Goal: Information Seeking & Learning: Find specific fact

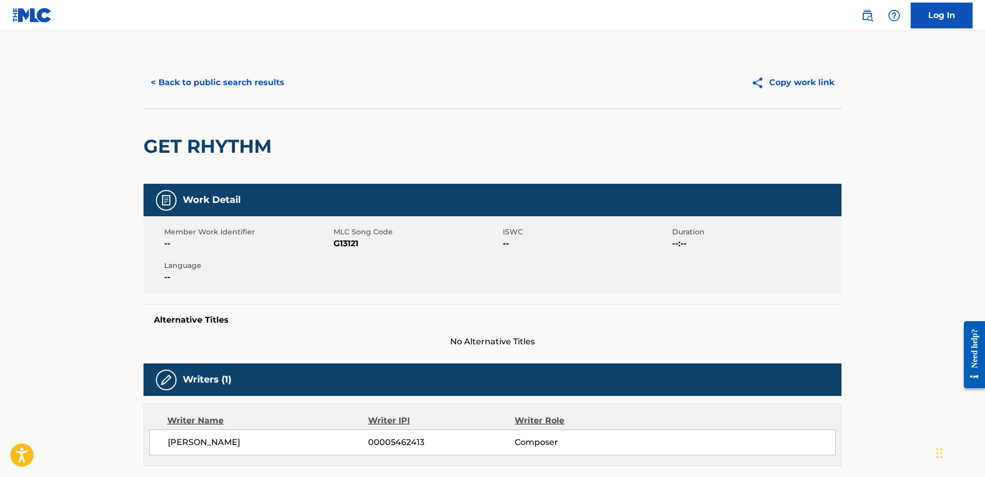
click at [258, 78] on button "< Back to public search results" at bounding box center [218, 83] width 148 height 26
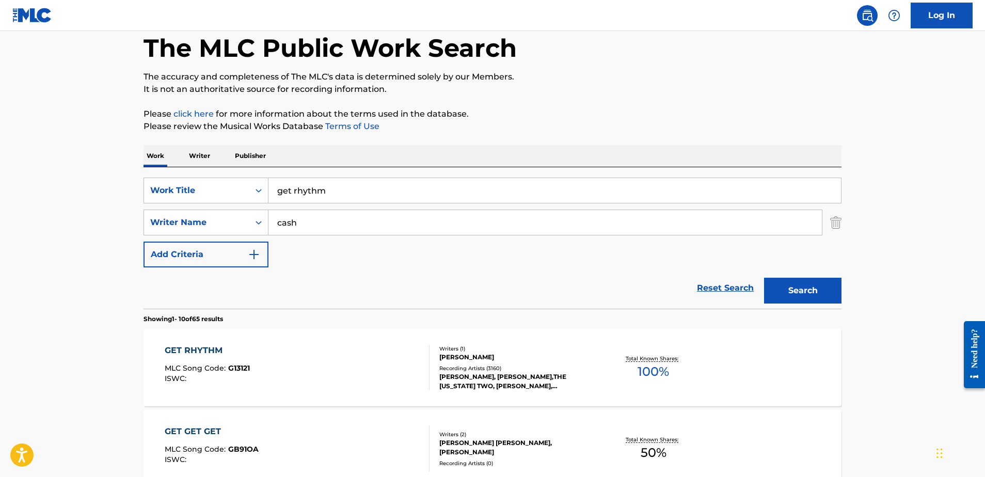
click at [340, 192] on input "get rhythm" at bounding box center [554, 190] width 572 height 25
click at [339, 192] on input "get rhythm" at bounding box center [554, 191] width 572 height 25
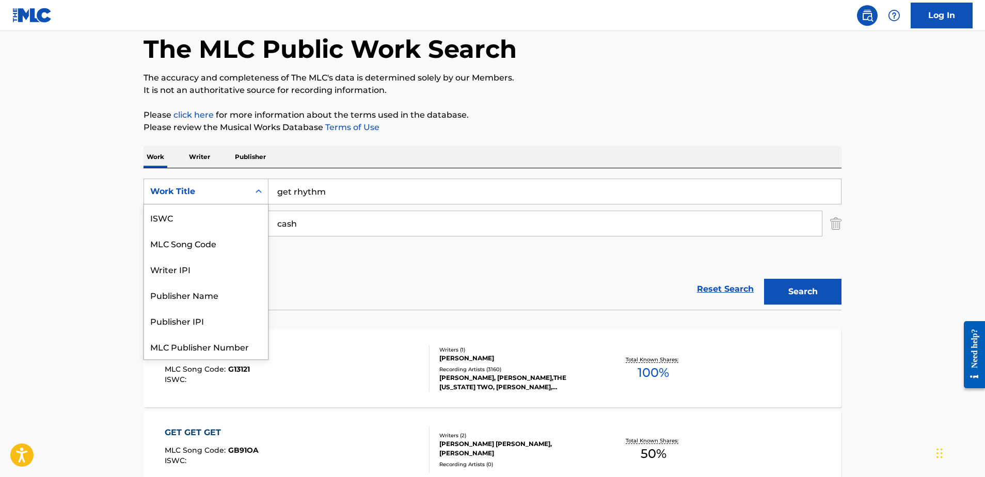
click at [247, 192] on div "Work Title" at bounding box center [196, 192] width 105 height 20
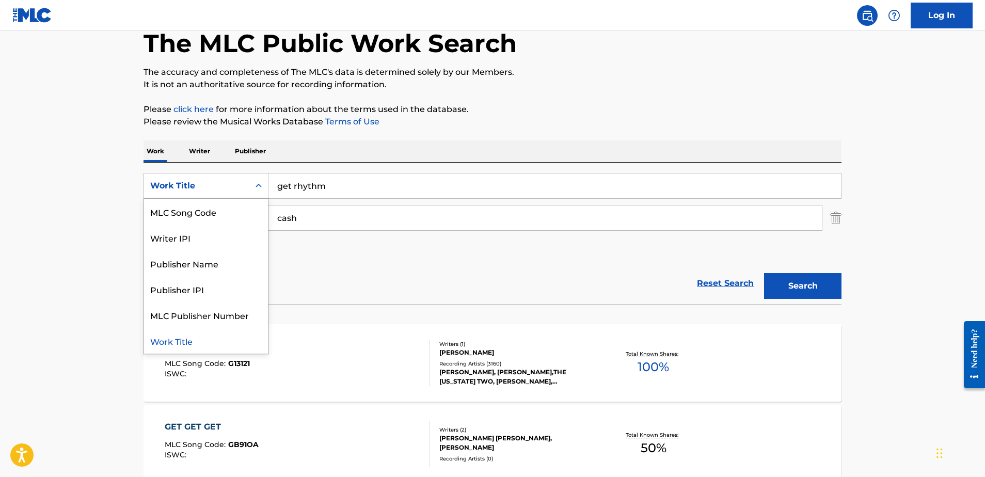
click at [238, 151] on p "Publisher" at bounding box center [250, 151] width 37 height 22
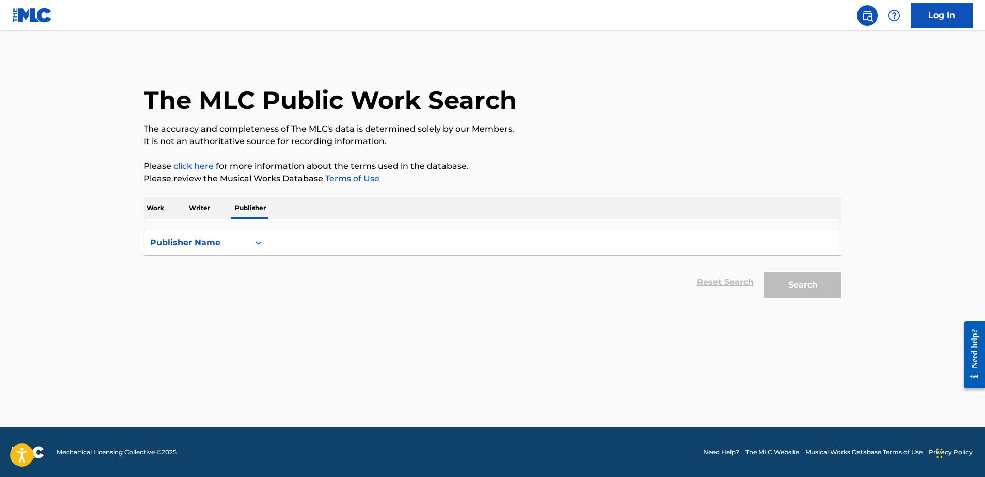
click at [312, 251] on input "Search Form" at bounding box center [554, 242] width 572 height 25
paste input "Barren County Music"
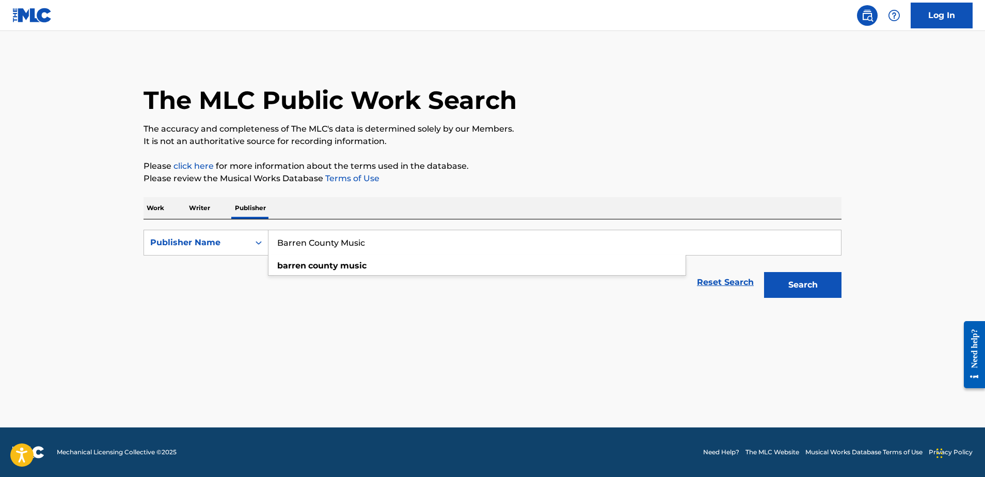
type input "Barren County Music"
click at [803, 285] on button "Search" at bounding box center [802, 285] width 77 height 26
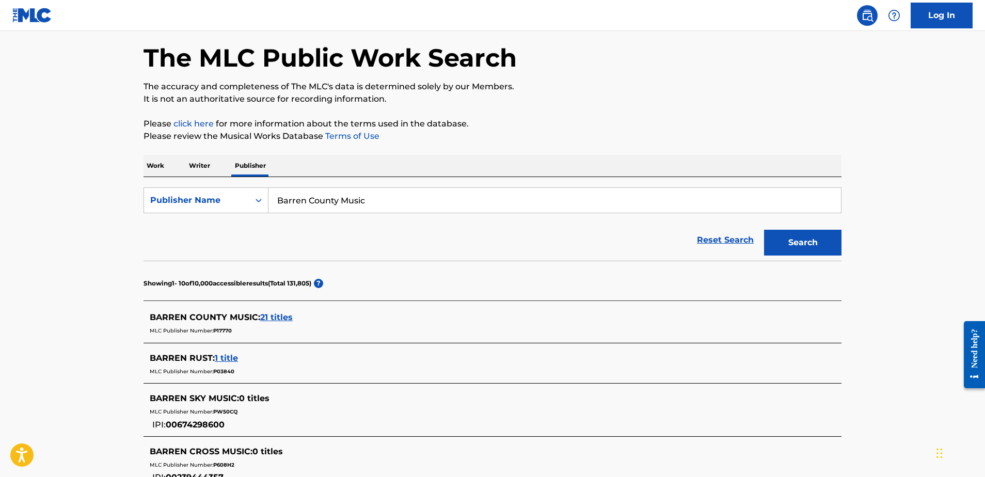
scroll to position [43, 0]
click at [285, 314] on span "21 titles" at bounding box center [276, 317] width 33 height 10
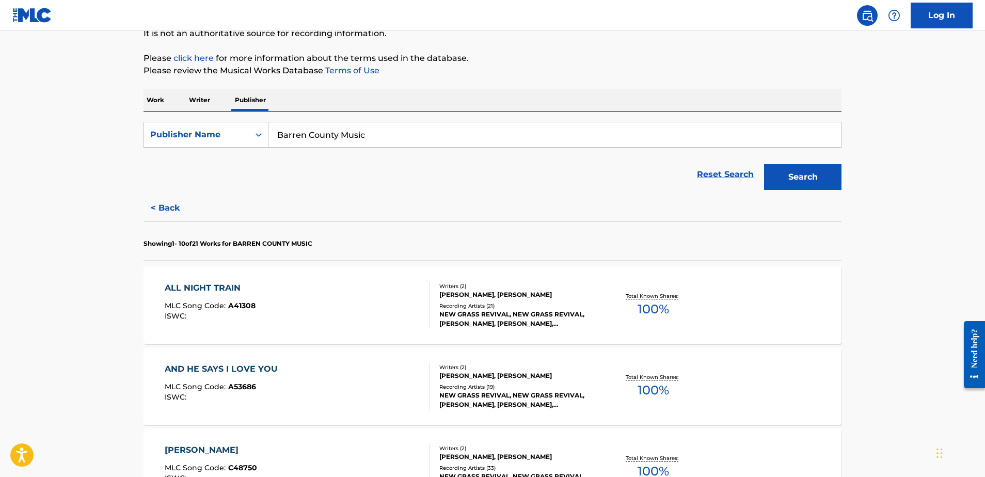
scroll to position [107, 0]
click at [548, 305] on div "Recording Artists ( 21 )" at bounding box center [517, 307] width 156 height 8
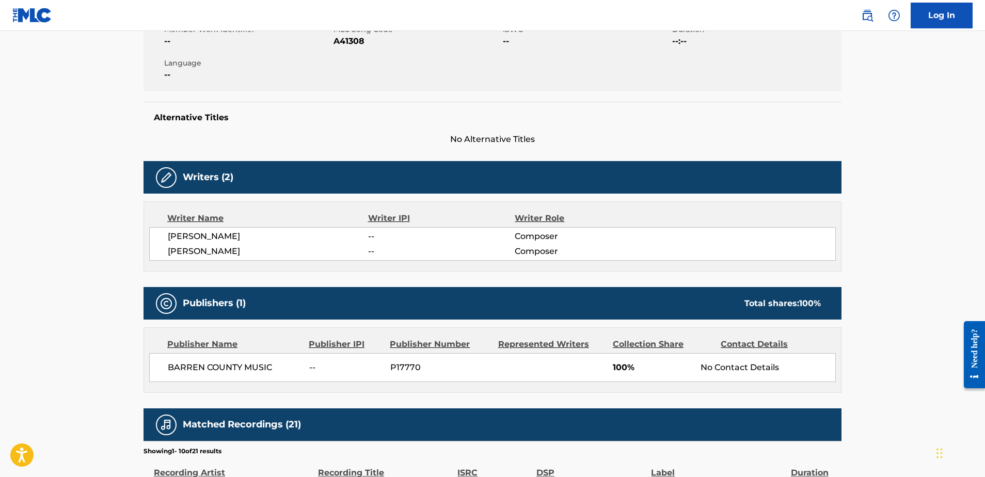
scroll to position [203, 0]
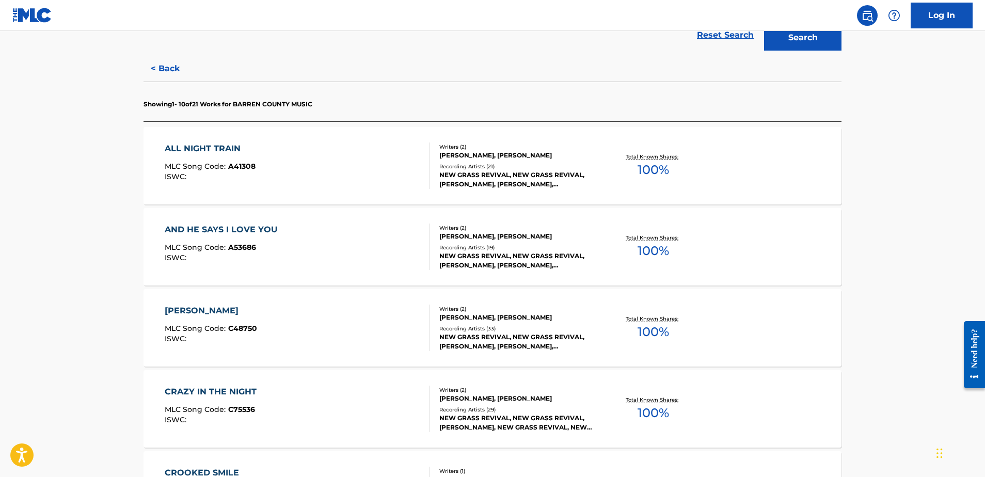
drag, startPoint x: 581, startPoint y: 285, endPoint x: 572, endPoint y: 277, distance: 11.7
click at [540, 248] on div "Recording Artists ( 19 )" at bounding box center [517, 247] width 156 height 8
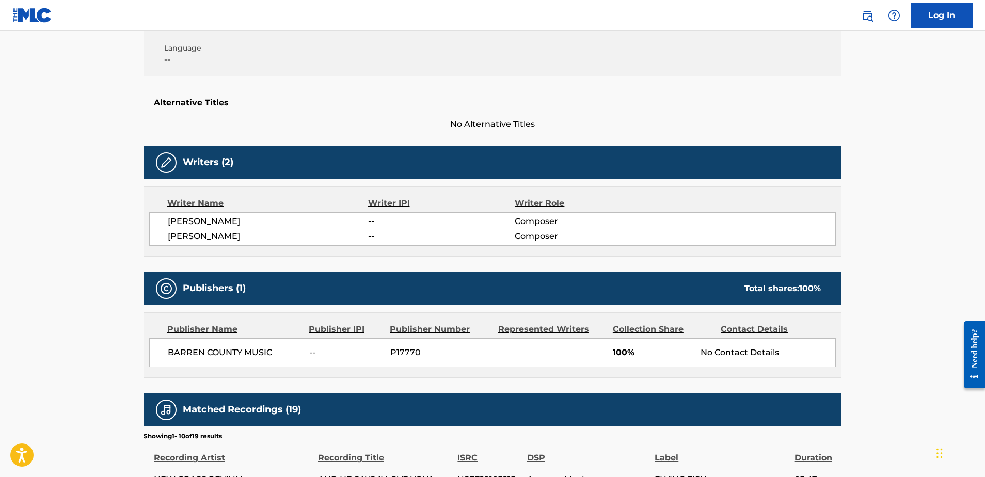
scroll to position [217, 0]
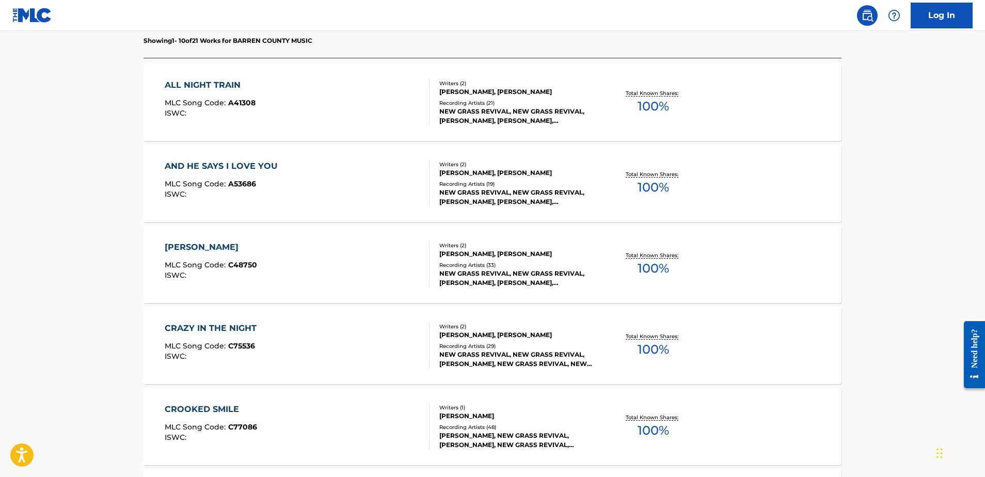
scroll to position [317, 0]
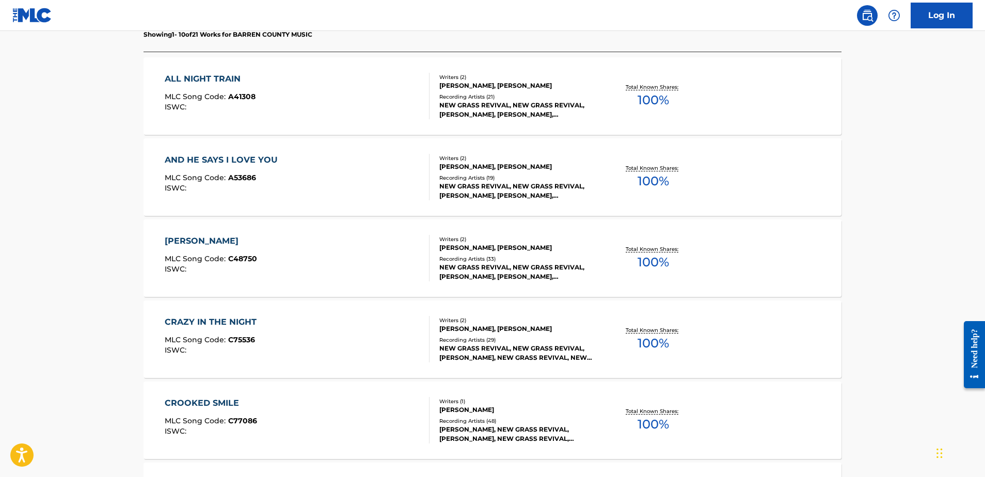
click at [429, 260] on div at bounding box center [425, 258] width 8 height 46
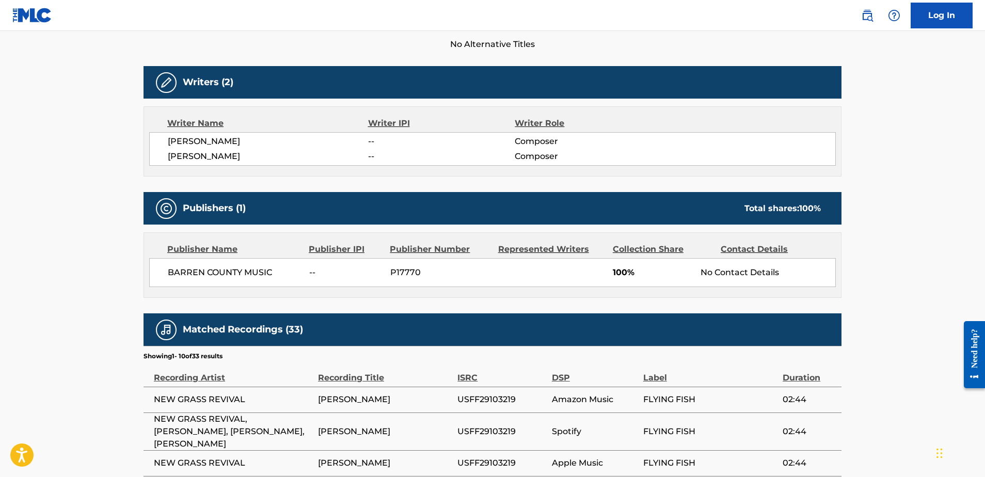
scroll to position [302, 0]
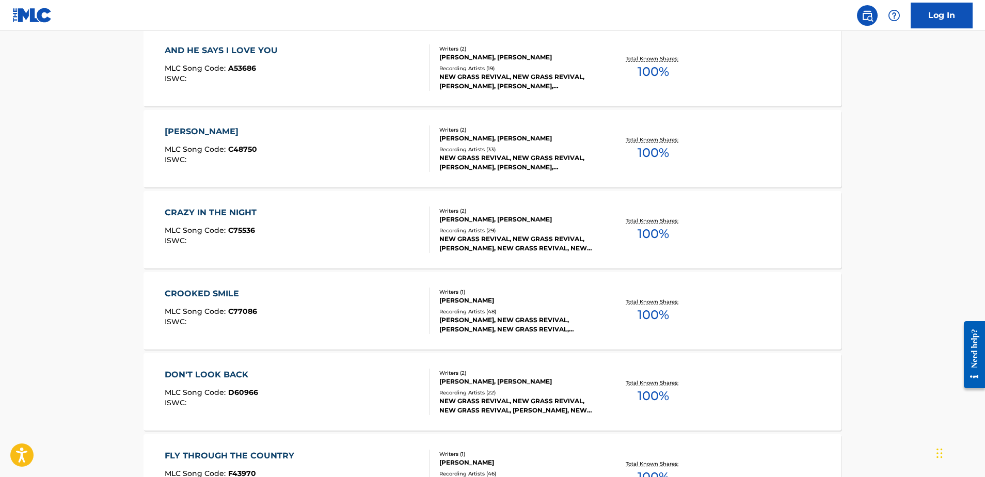
scroll to position [495, 0]
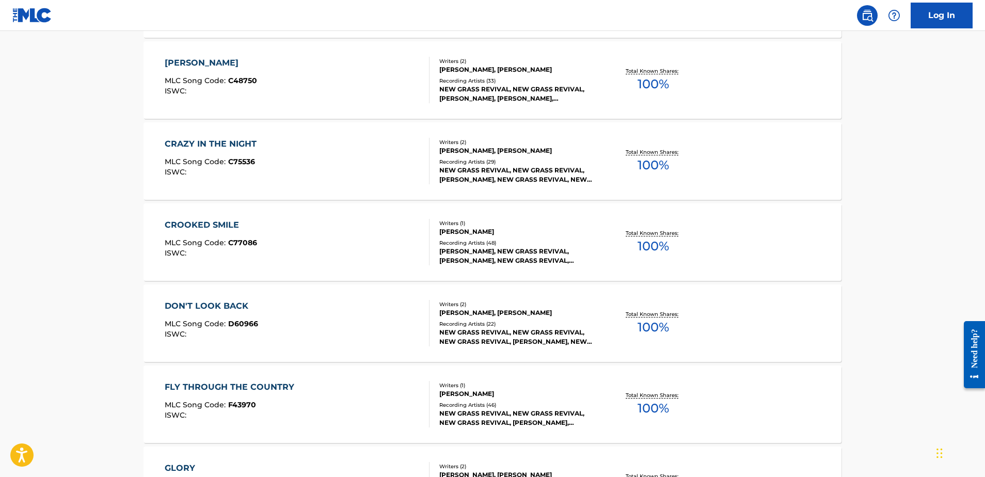
click at [389, 229] on div "CROOKED SMILE MLC Song Code : C77086 ISWC :" at bounding box center [297, 242] width 265 height 46
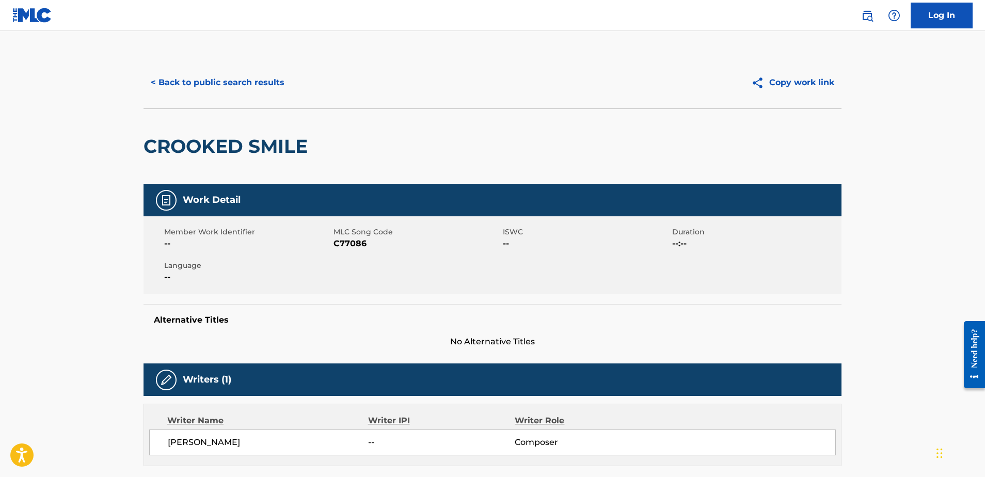
click at [229, 87] on button "< Back to public search results" at bounding box center [218, 83] width 148 height 26
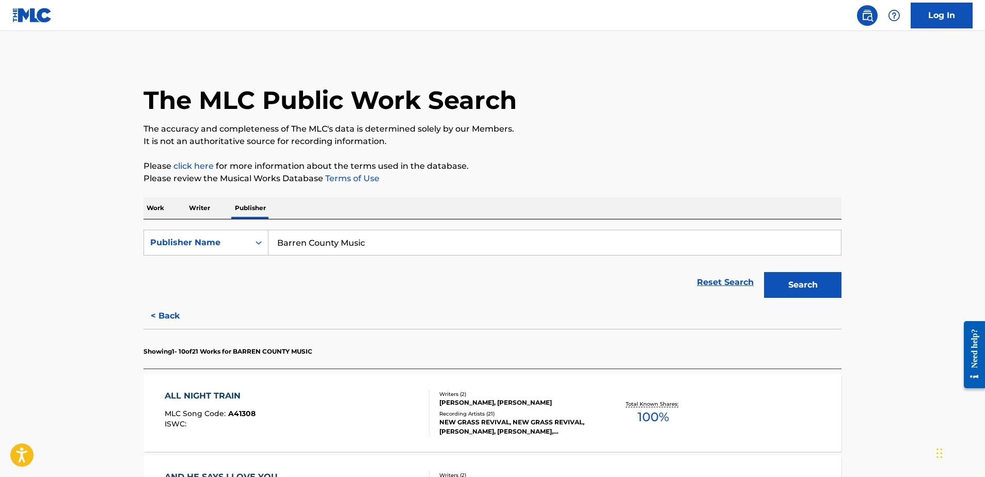
scroll to position [10, 0]
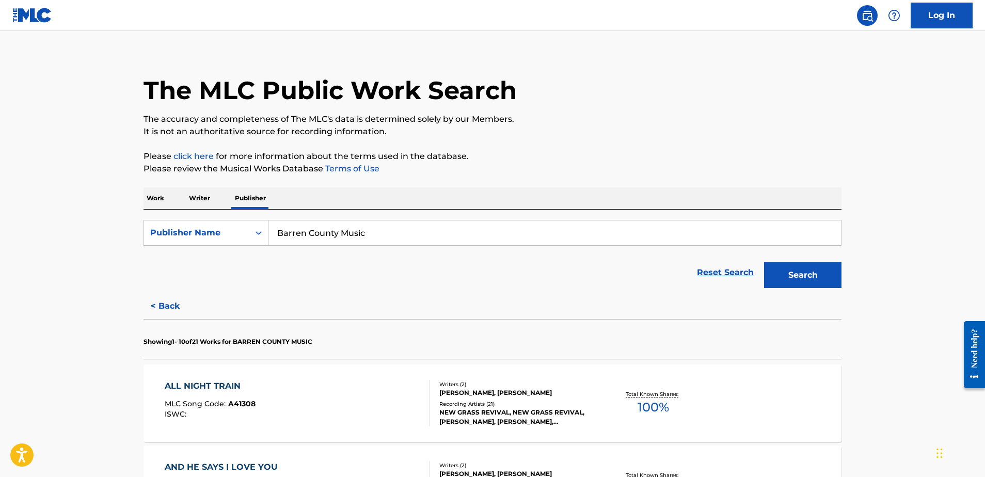
click at [154, 198] on p "Work" at bounding box center [156, 198] width 24 height 22
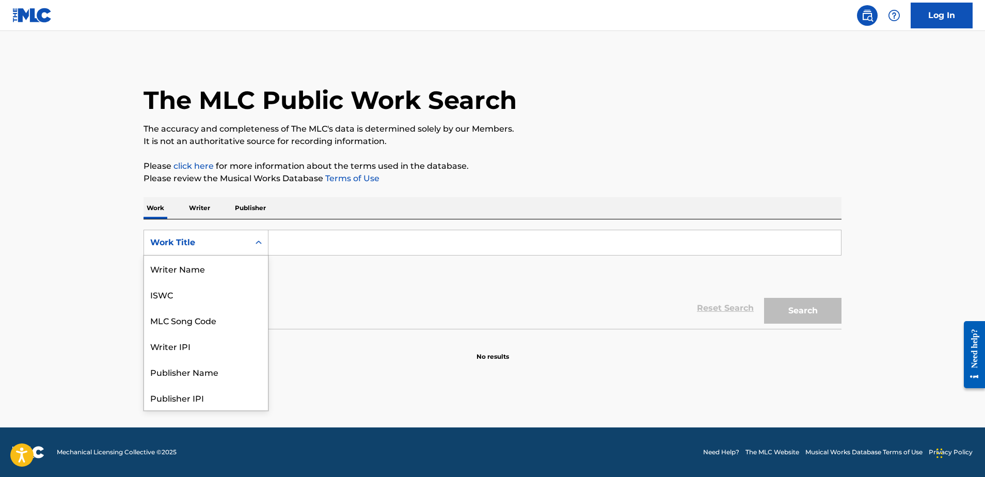
click at [222, 243] on div "Work Title" at bounding box center [196, 242] width 93 height 12
drag, startPoint x: 219, startPoint y: 290, endPoint x: 233, endPoint y: 286, distance: 14.0
click at [220, 290] on div "ISWC" at bounding box center [206, 294] width 124 height 26
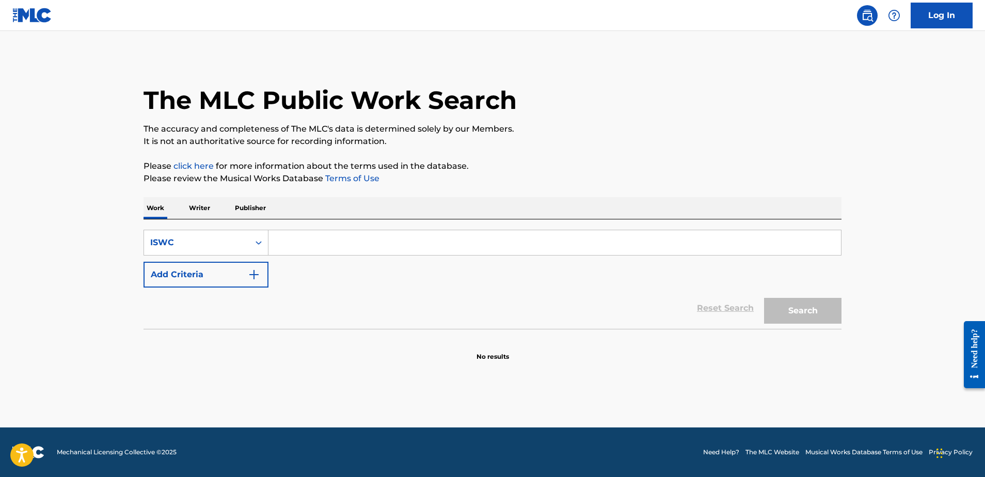
click at [312, 244] on input "Search Form" at bounding box center [554, 242] width 572 height 25
paste input "T9182380218"
type input "T9182380218"
click at [803, 311] on button "Search" at bounding box center [802, 311] width 77 height 26
click at [337, 245] on input "T9182380218" at bounding box center [554, 242] width 572 height 25
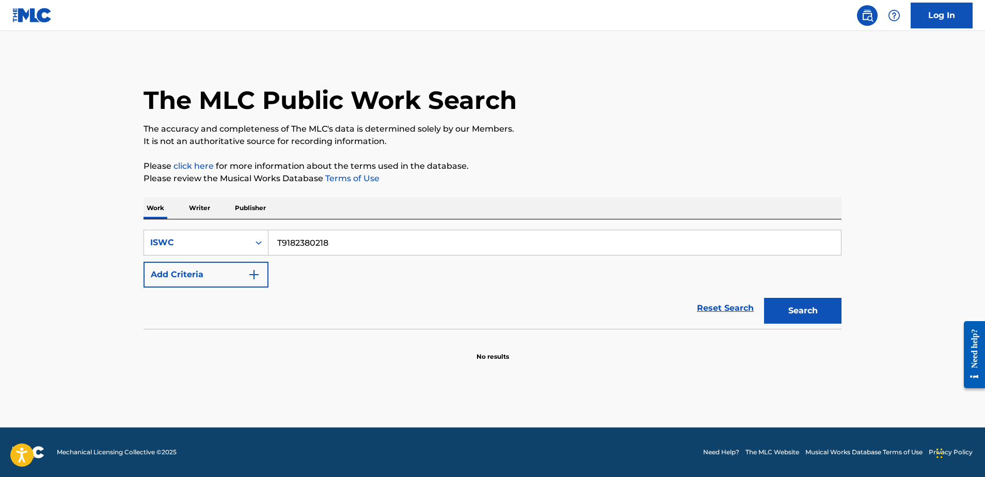
drag, startPoint x: 337, startPoint y: 245, endPoint x: 304, endPoint y: 245, distance: 32.5
click at [337, 245] on input "T9182380218" at bounding box center [554, 242] width 572 height 25
click at [206, 246] on div "ISWC" at bounding box center [196, 242] width 93 height 12
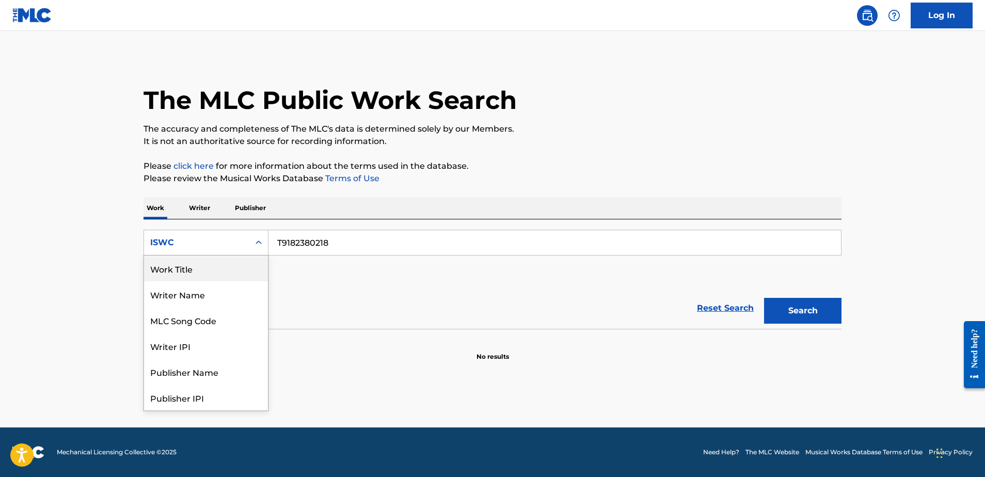
drag, startPoint x: 208, startPoint y: 264, endPoint x: 225, endPoint y: 256, distance: 18.9
click at [209, 264] on div "Work Title" at bounding box center [206, 269] width 124 height 26
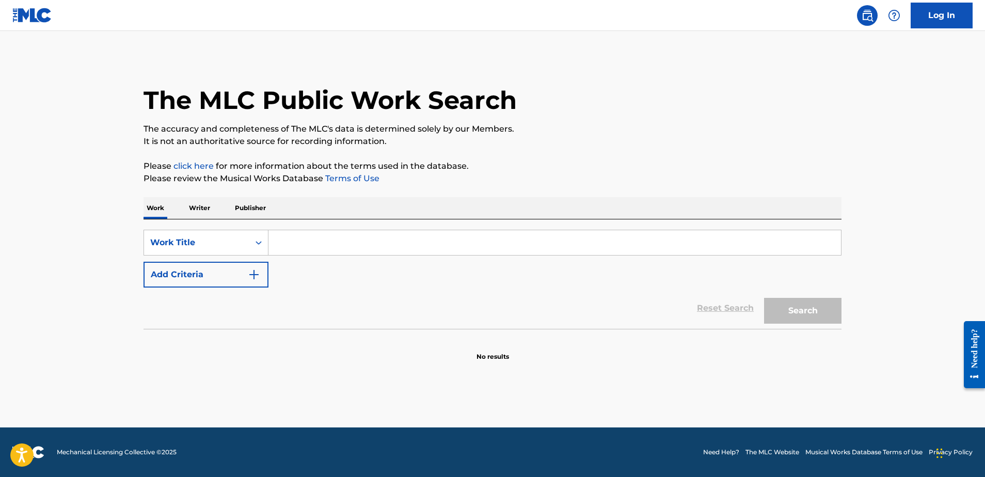
click at [334, 241] on input "Search Form" at bounding box center [554, 242] width 572 height 25
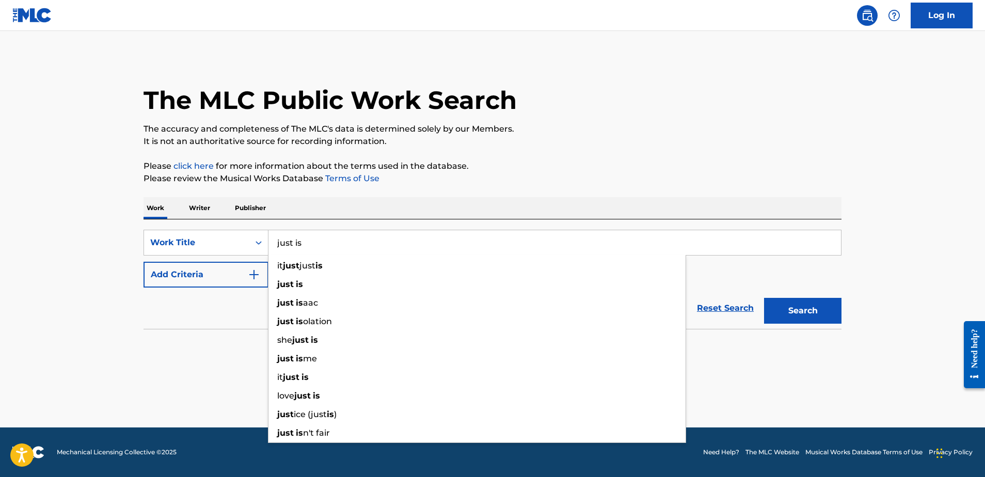
type input "just is"
click at [144, 351] on section "No results" at bounding box center [493, 347] width 698 height 27
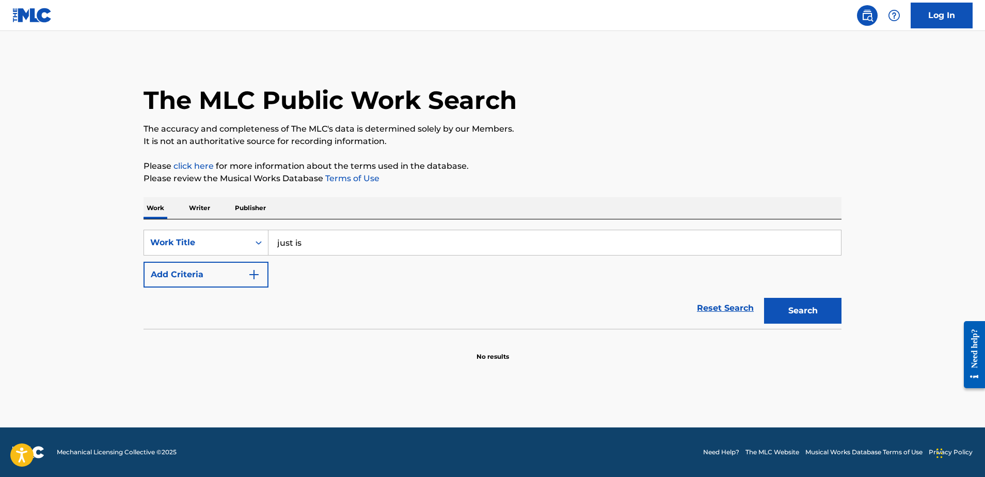
click at [202, 273] on button "Add Criteria" at bounding box center [206, 275] width 125 height 26
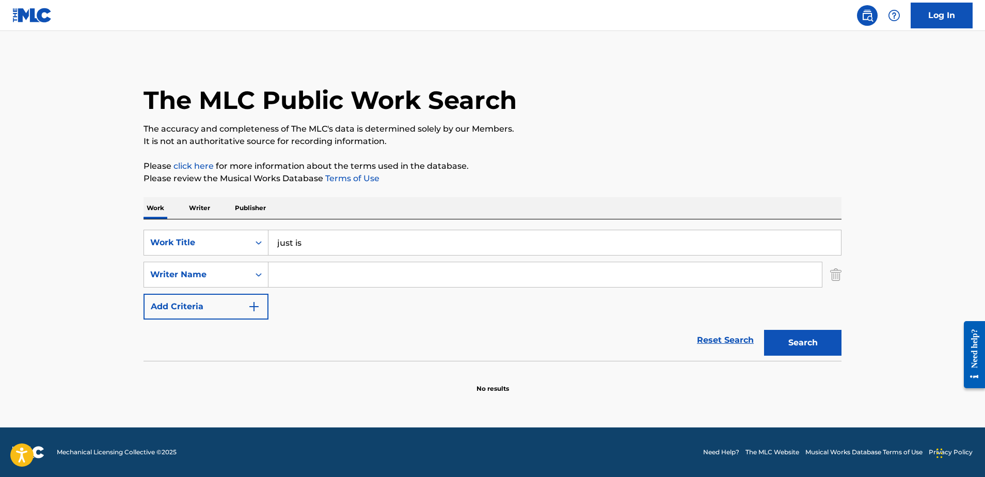
click at [327, 281] on input "Search Form" at bounding box center [544, 274] width 553 height 25
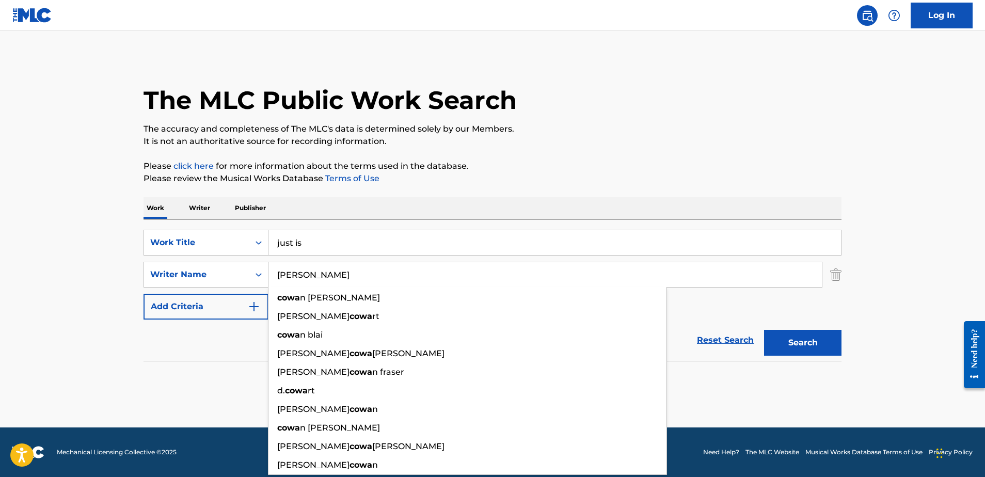
type input "[PERSON_NAME]"
click at [803, 343] on button "Search" at bounding box center [802, 343] width 77 height 26
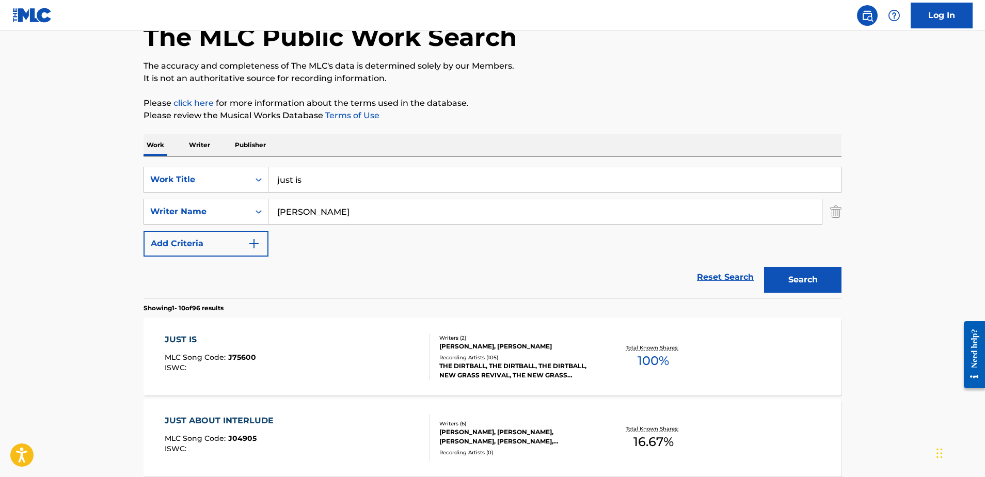
scroll to position [63, 0]
click at [500, 337] on div "Writers ( 2 )" at bounding box center [517, 337] width 156 height 8
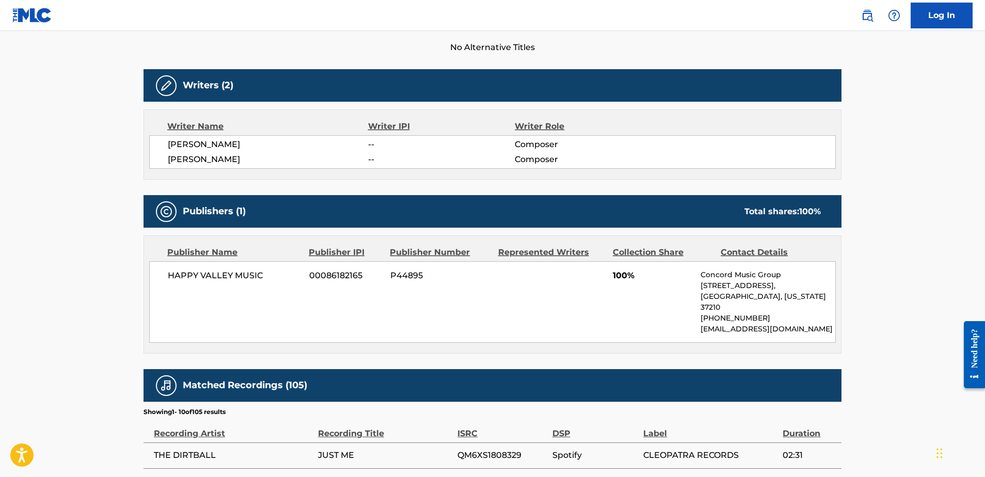
scroll to position [298, 0]
